Goal: Check status

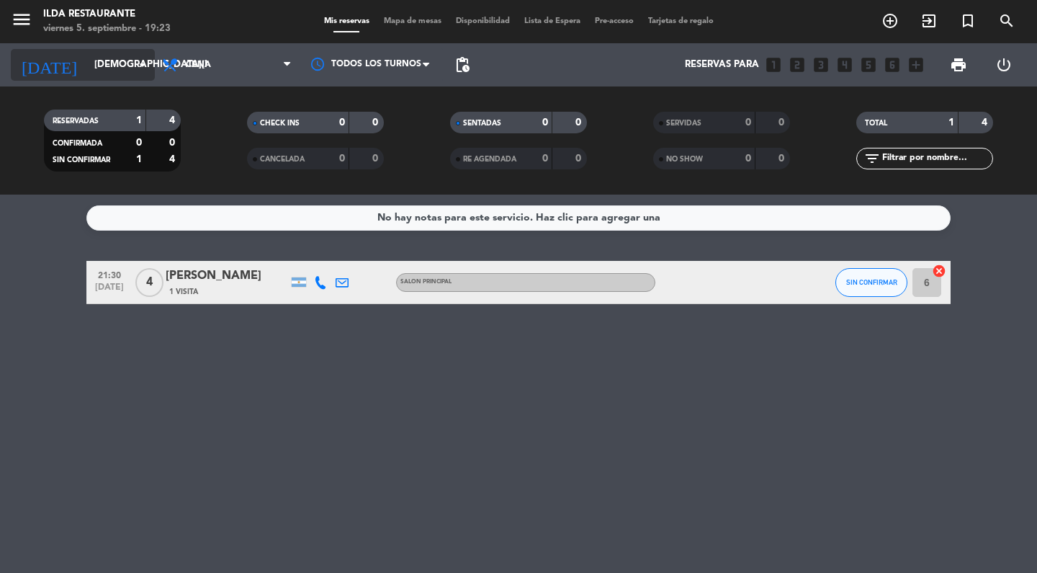
click at [97, 63] on input "[DEMOGRAPHIC_DATA][DATE]" at bounding box center [150, 65] width 127 height 26
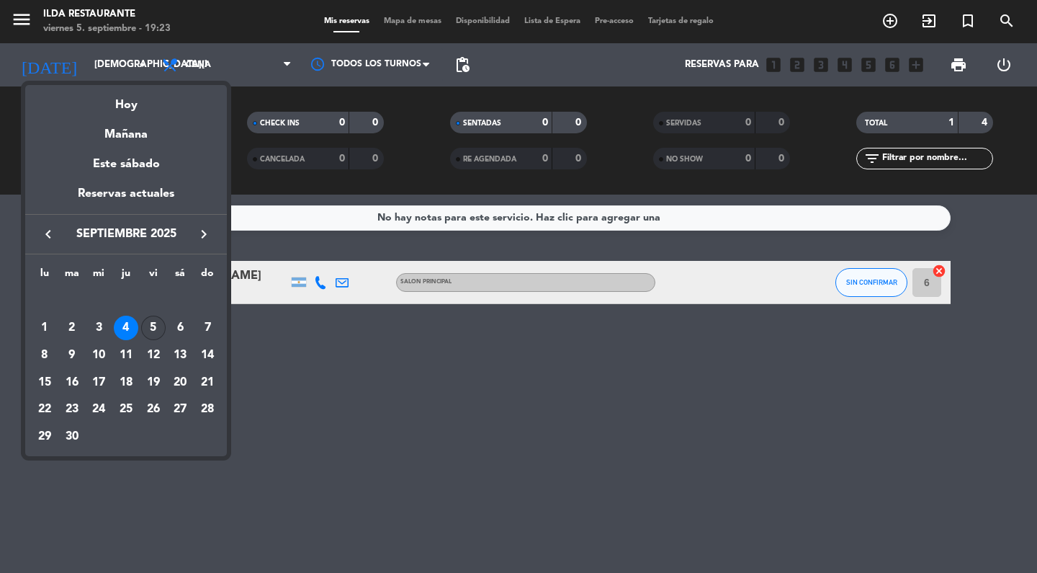
click at [158, 325] on div "5" at bounding box center [153, 327] width 24 height 24
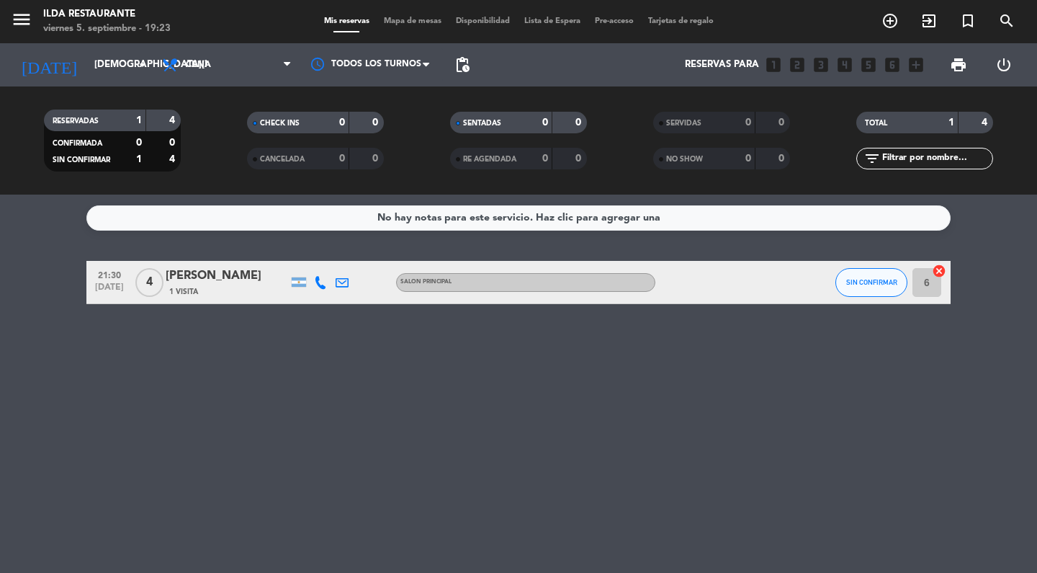
type input "[DATE]"
click at [668, 287] on icon "healing" at bounding box center [666, 282] width 17 height 17
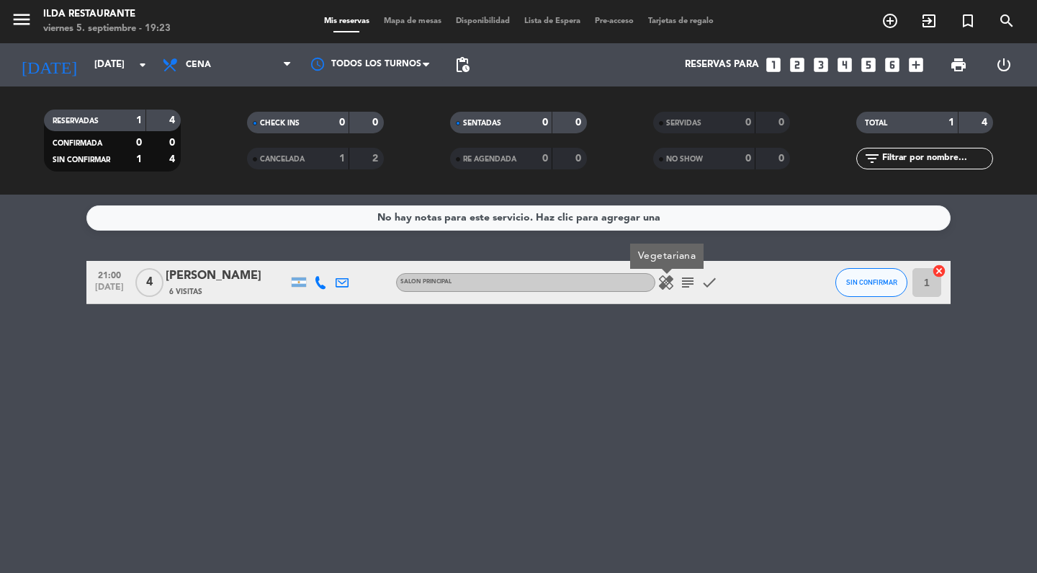
click at [683, 280] on icon "subject" at bounding box center [687, 282] width 17 height 17
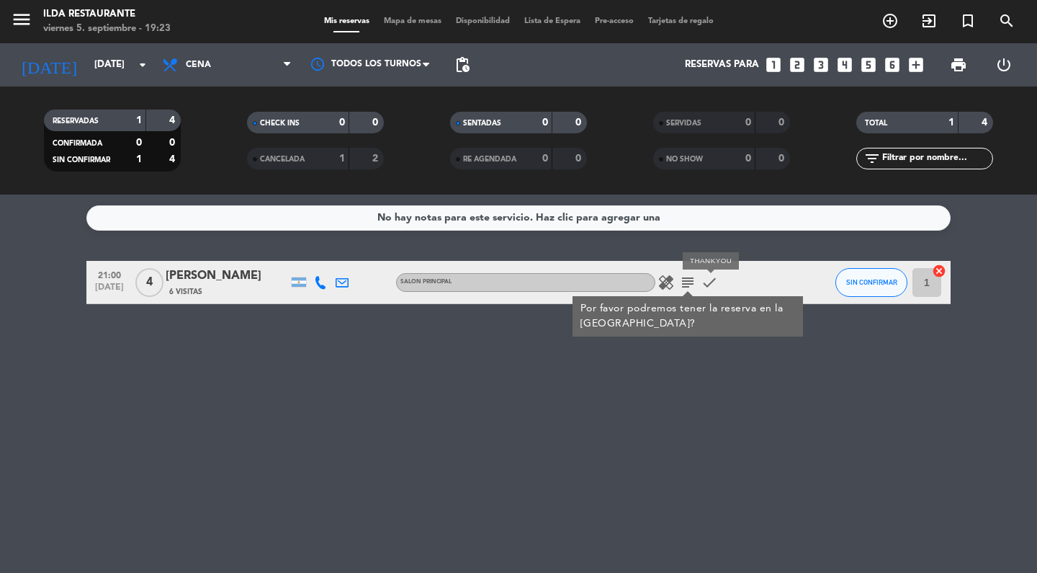
click at [710, 282] on icon "check" at bounding box center [709, 282] width 17 height 17
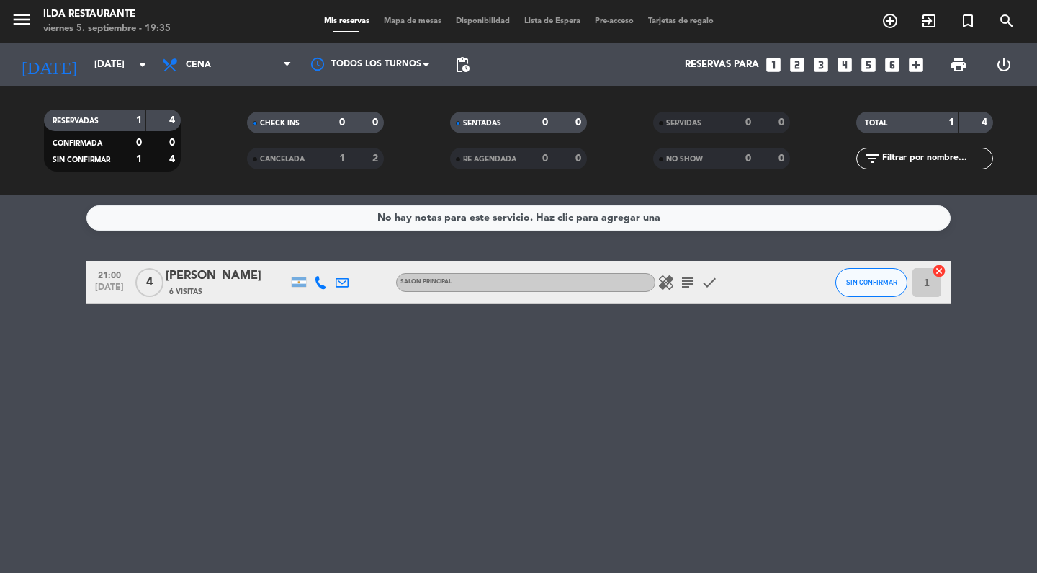
click at [689, 281] on icon "subject" at bounding box center [687, 282] width 17 height 17
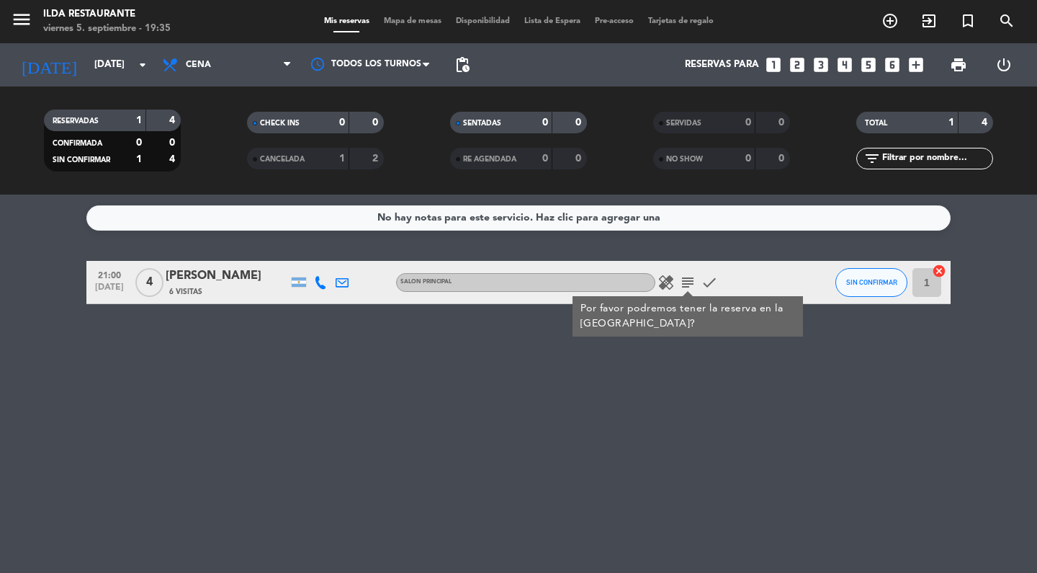
click at [707, 248] on div "No hay notas para este servicio. Haz clic para agregar una 21:00 [DATE] 4 [PERS…" at bounding box center [518, 383] width 1037 height 378
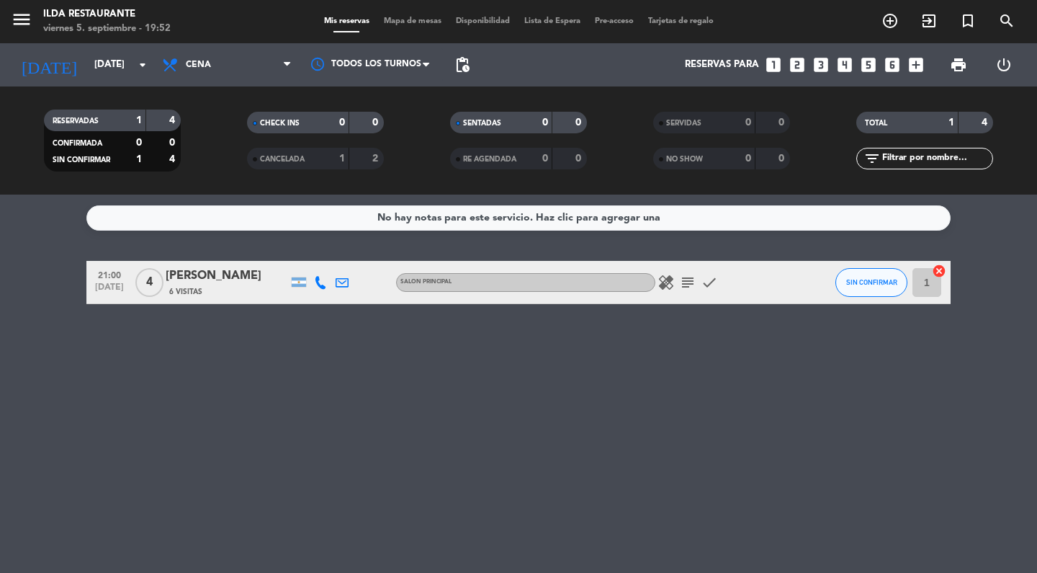
click at [663, 158] on div "NO SHOW" at bounding box center [690, 159] width 66 height 17
click at [308, 163] on div "CANCELADA" at bounding box center [284, 159] width 66 height 17
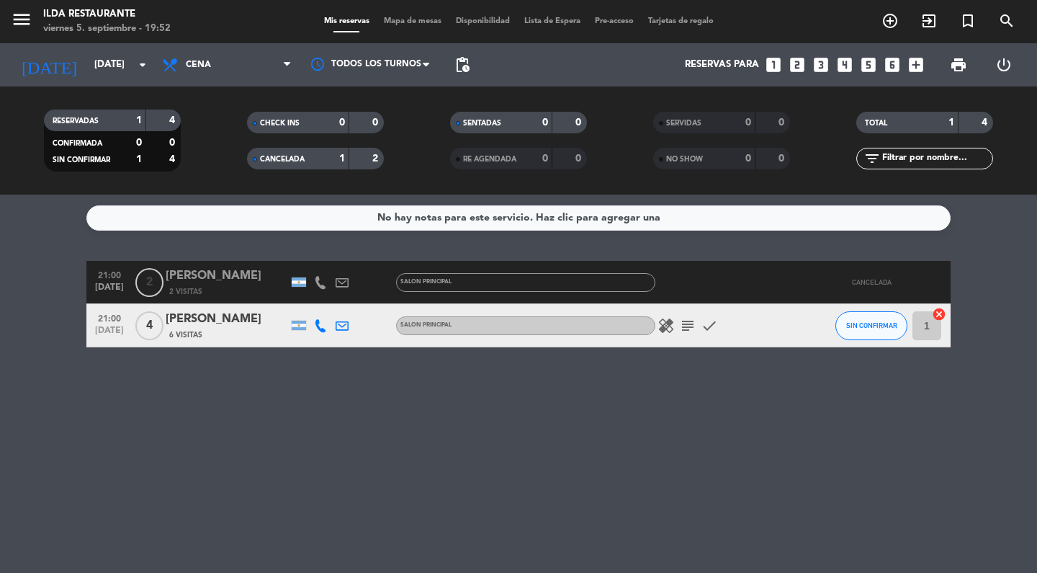
click at [261, 156] on span "CANCELADA" at bounding box center [282, 159] width 45 height 7
